Goal: Check status

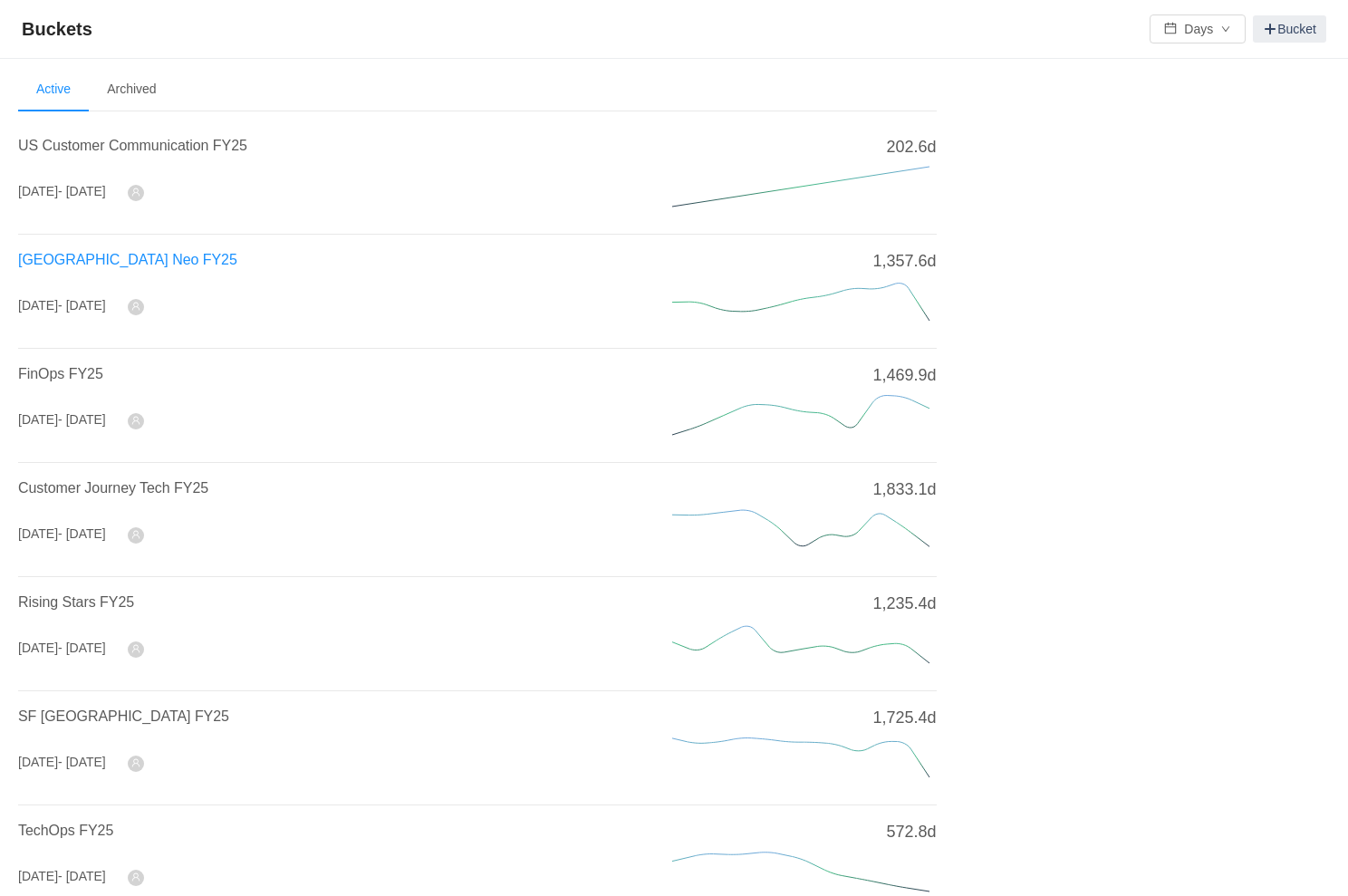
click at [41, 253] on span "[GEOGRAPHIC_DATA] Neo FY25" at bounding box center [127, 259] width 220 height 15
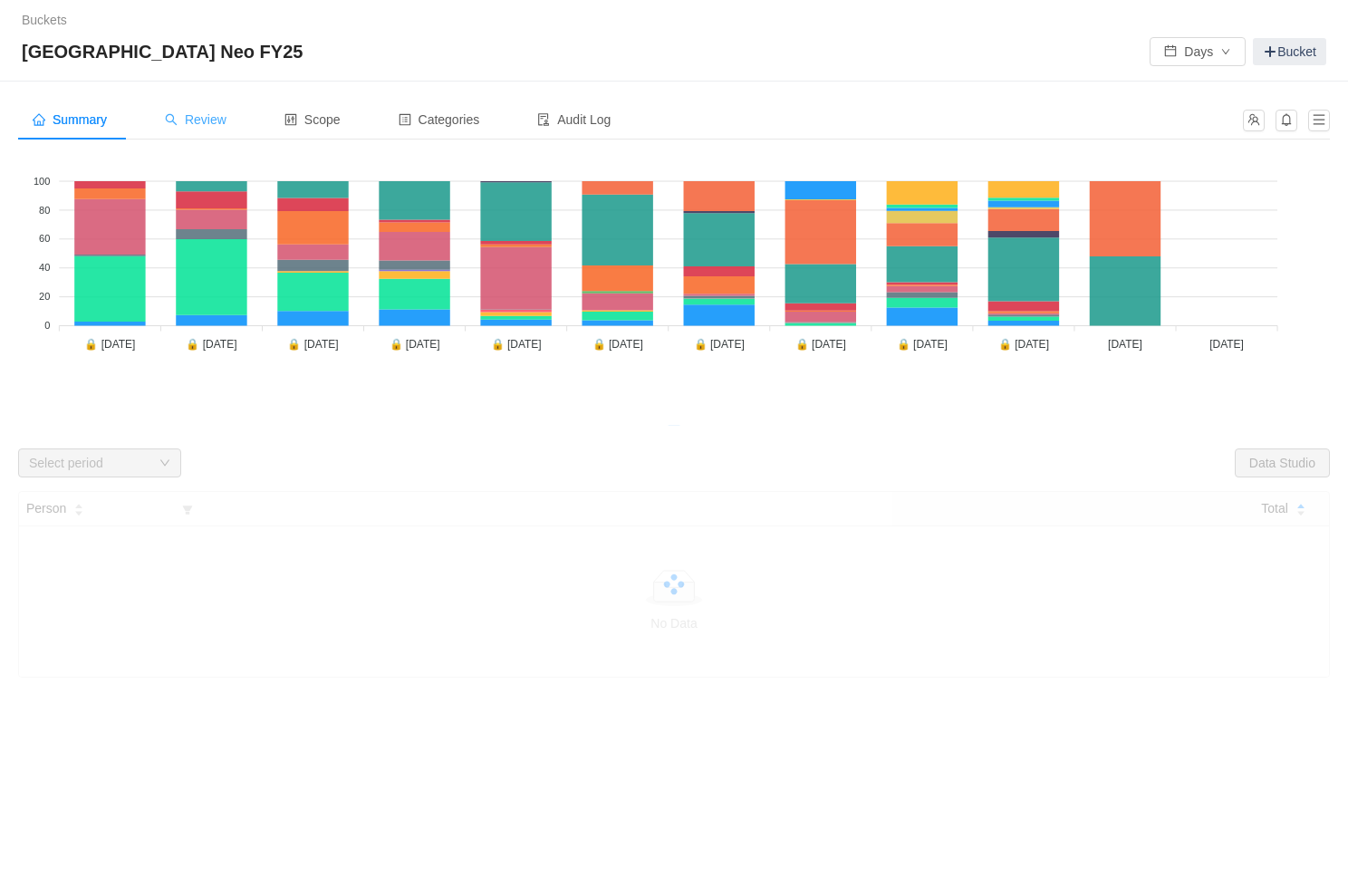
click at [207, 119] on span "Review" at bounding box center [195, 119] width 61 height 14
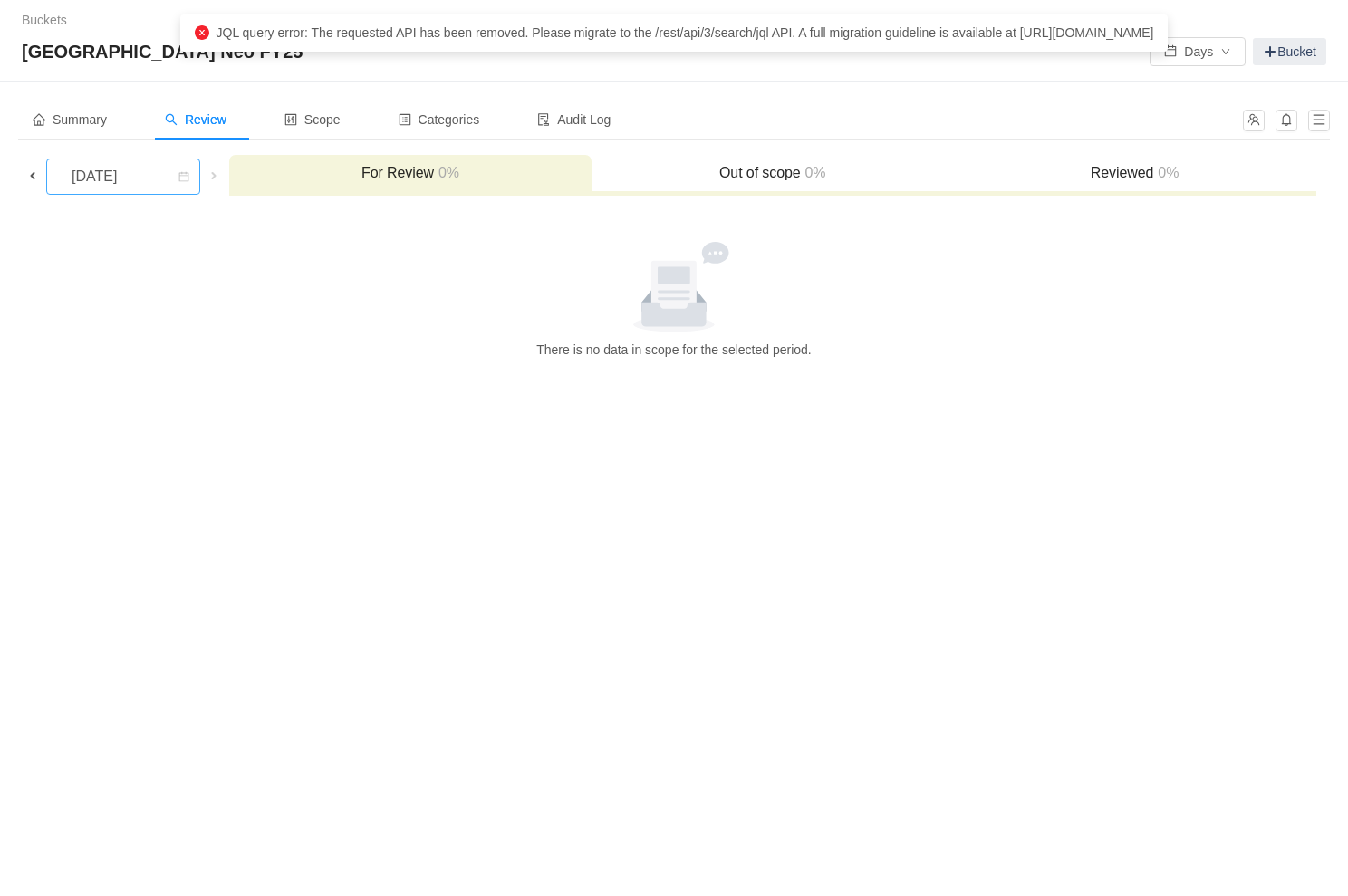
click at [135, 182] on div "[DATE]" at bounding box center [96, 176] width 78 height 35
click at [21, 172] on div "[DATE]" at bounding box center [123, 176] width 208 height 36
click at [29, 172] on span at bounding box center [32, 175] width 14 height 14
